Goal: Information Seeking & Learning: Check status

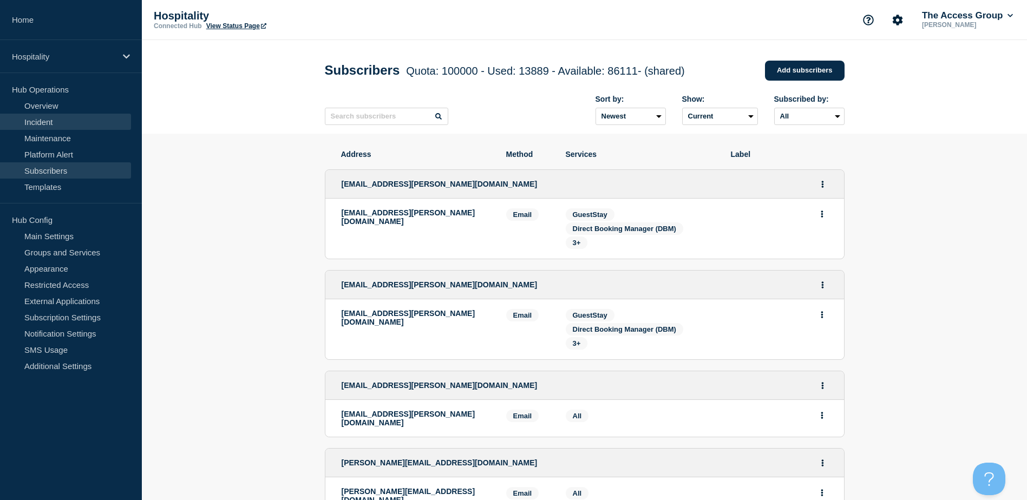
click at [58, 123] on link "Incident" at bounding box center [65, 122] width 131 height 16
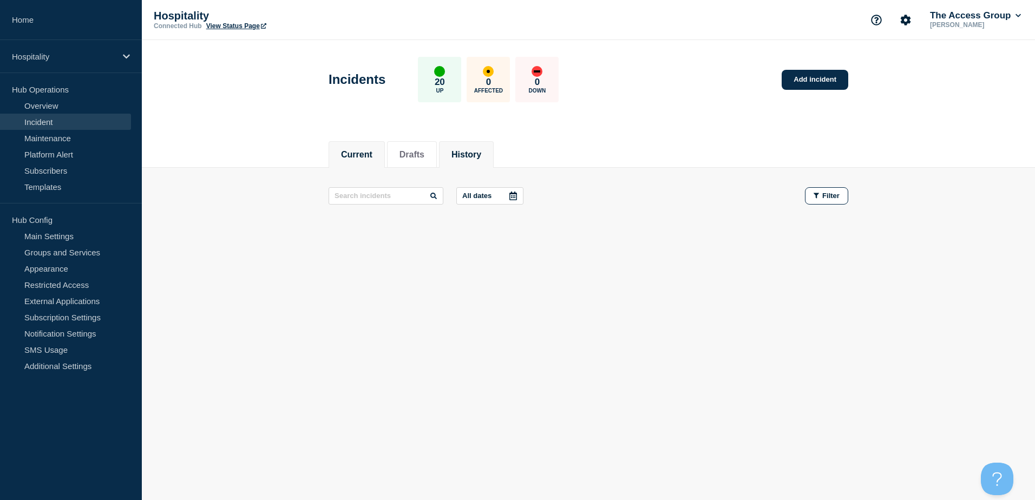
click at [475, 153] on button "History" at bounding box center [466, 155] width 30 height 10
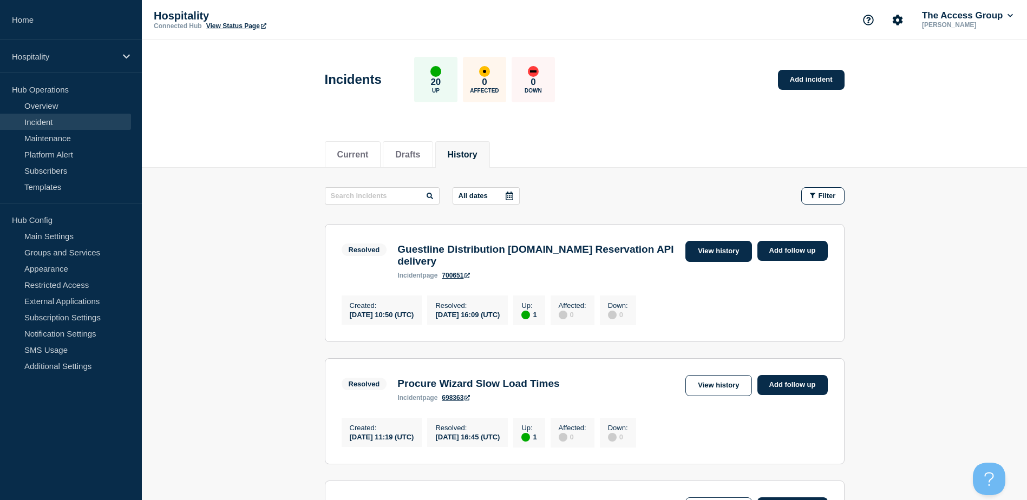
click at [719, 251] on link "View history" at bounding box center [718, 251] width 66 height 21
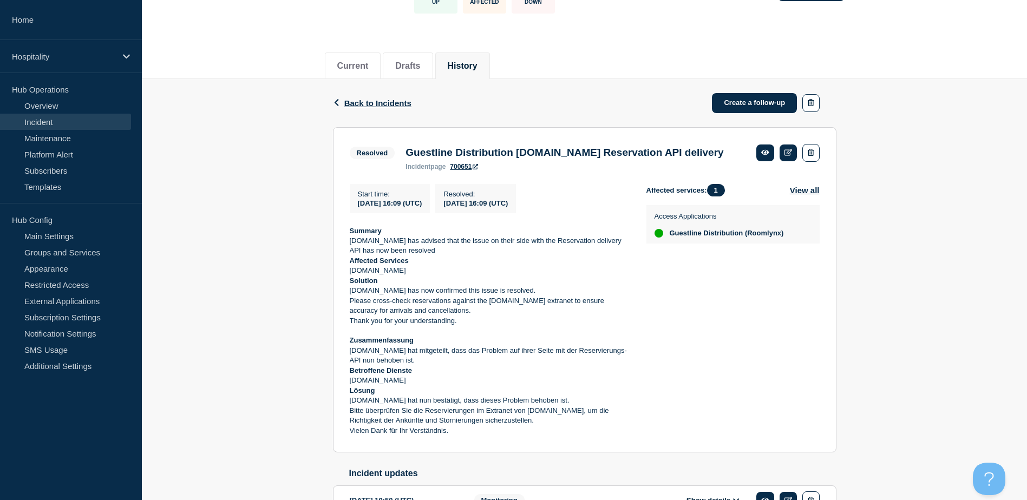
scroll to position [108, 0]
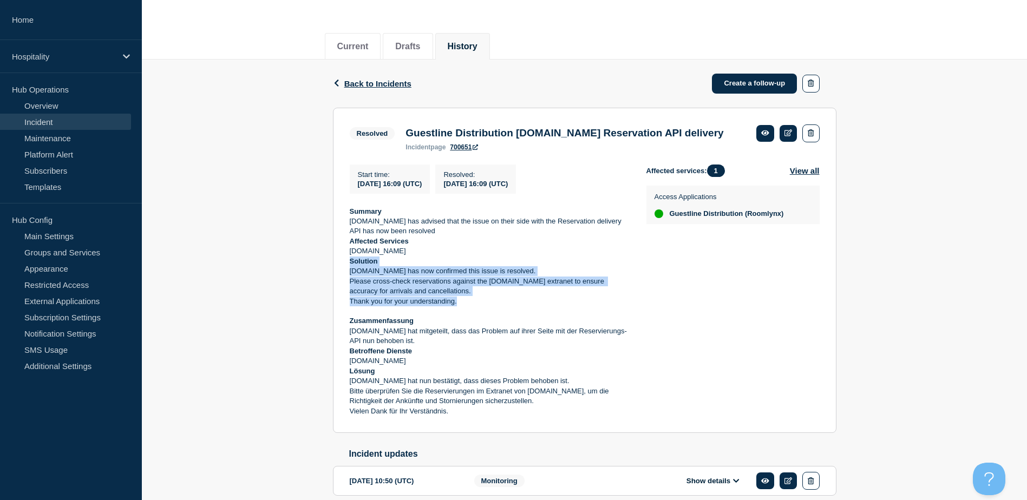
drag, startPoint x: 350, startPoint y: 280, endPoint x: 460, endPoint y: 319, distance: 116.6
click at [460, 319] on div "Summary [DOMAIN_NAME] has advised that the issue on their side with the Reserva…" at bounding box center [489, 312] width 279 height 210
copy div "Solution [DOMAIN_NAME] has now confirmed this issue is resolved. Please cross-c…"
